Goal: Information Seeking & Learning: Check status

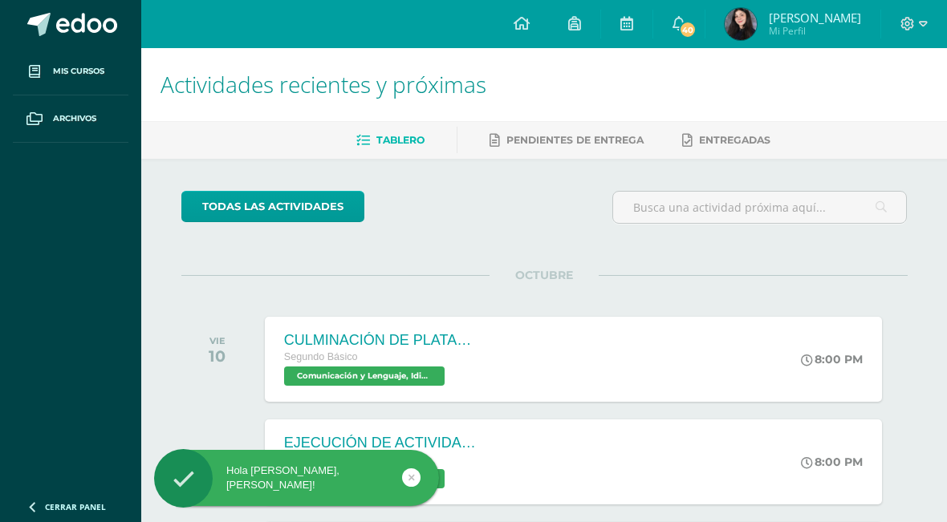
click at [788, 23] on span "[PERSON_NAME]" at bounding box center [815, 18] width 92 height 16
click at [757, 33] on img at bounding box center [741, 24] width 32 height 32
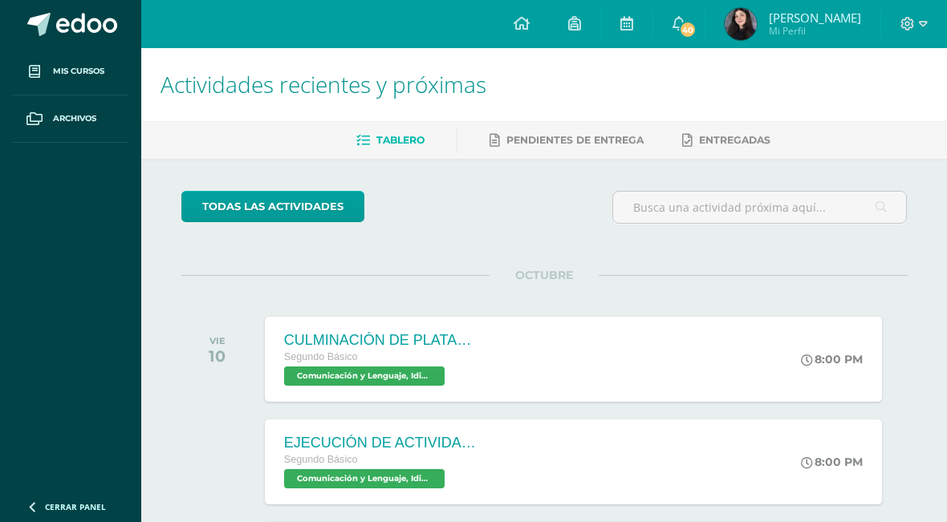
click at [757, 28] on img at bounding box center [741, 24] width 32 height 32
click at [757, 22] on img at bounding box center [741, 24] width 32 height 32
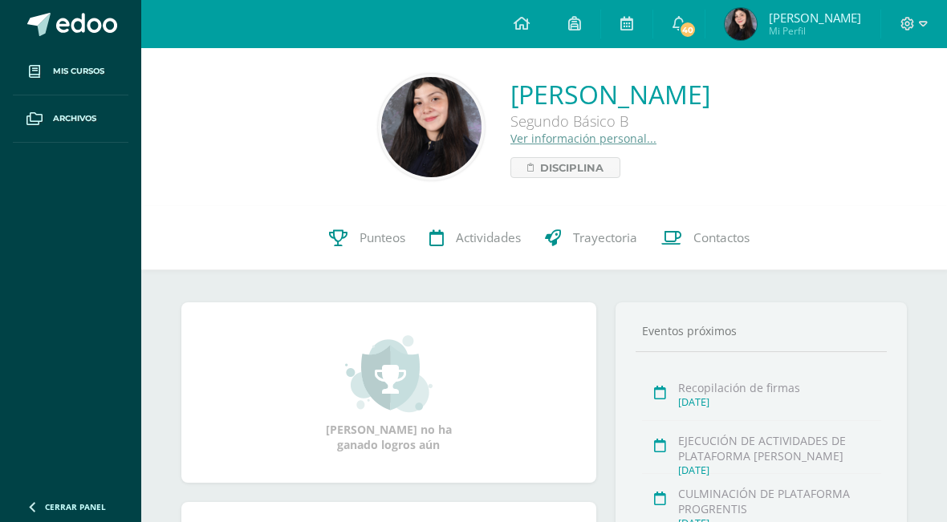
click at [384, 244] on span "Punteos" at bounding box center [383, 238] width 46 height 17
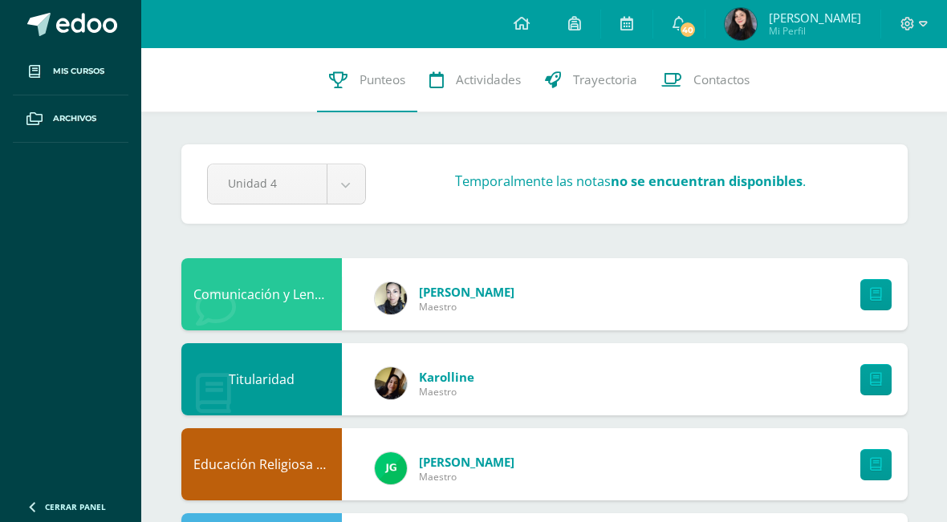
click at [889, 299] on link at bounding box center [875, 294] width 31 height 31
